Goal: Task Accomplishment & Management: Manage account settings

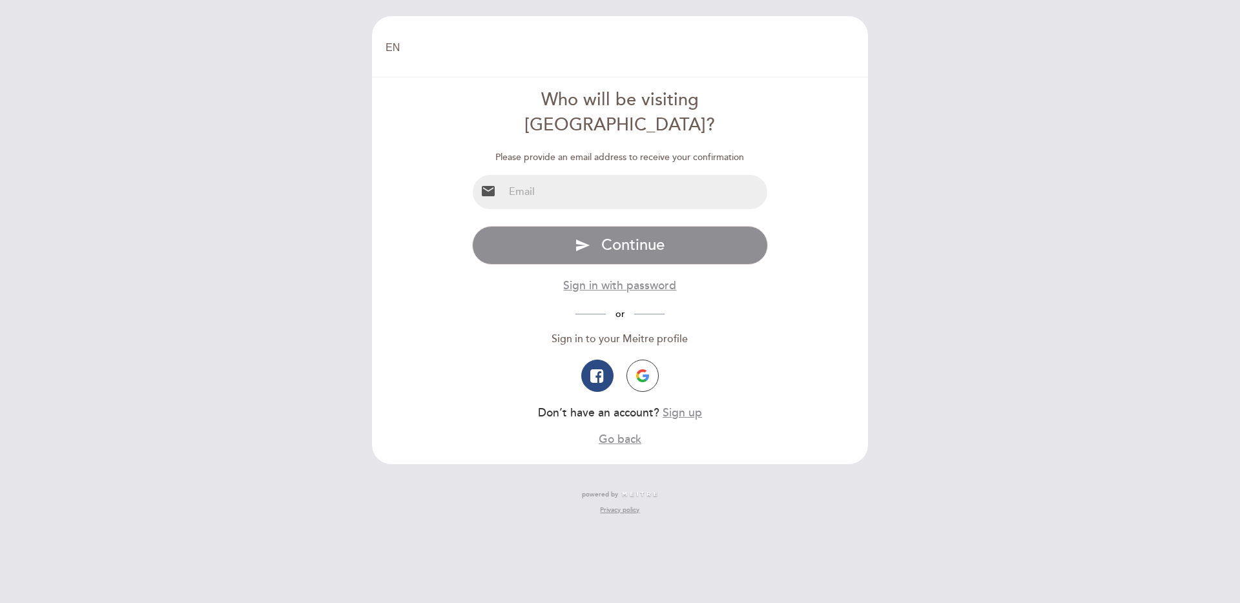
click at [612, 177] on input "email" at bounding box center [636, 192] width 264 height 34
type input "[EMAIL_ADDRESS][DOMAIN_NAME]"
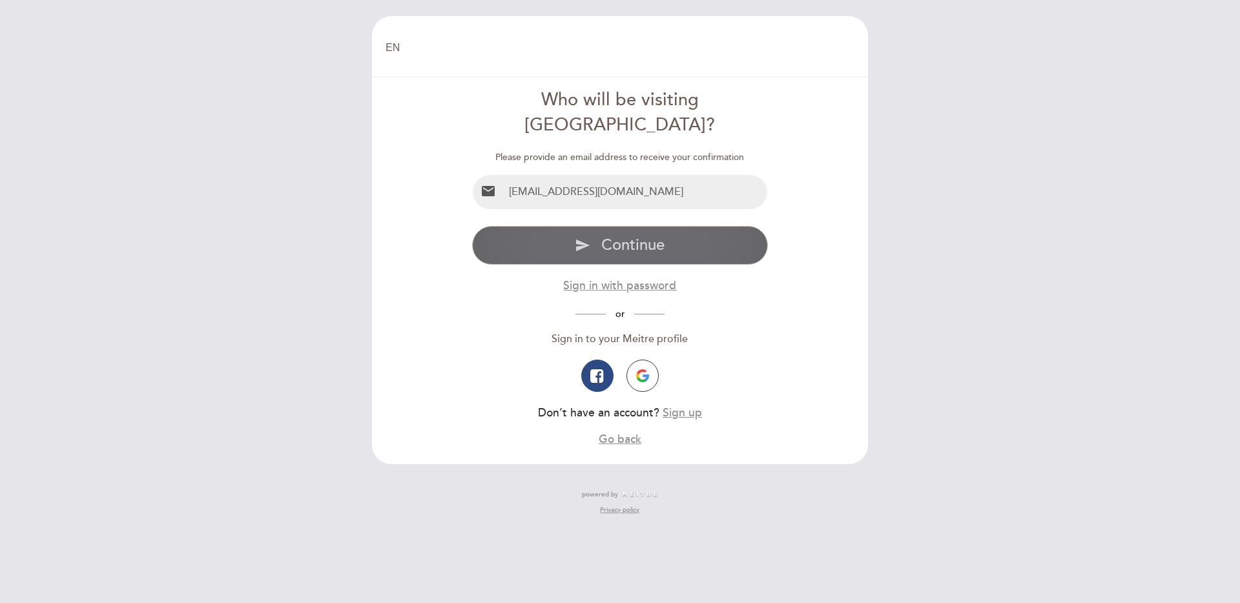
click at [607, 236] on span "Continue" at bounding box center [632, 245] width 63 height 19
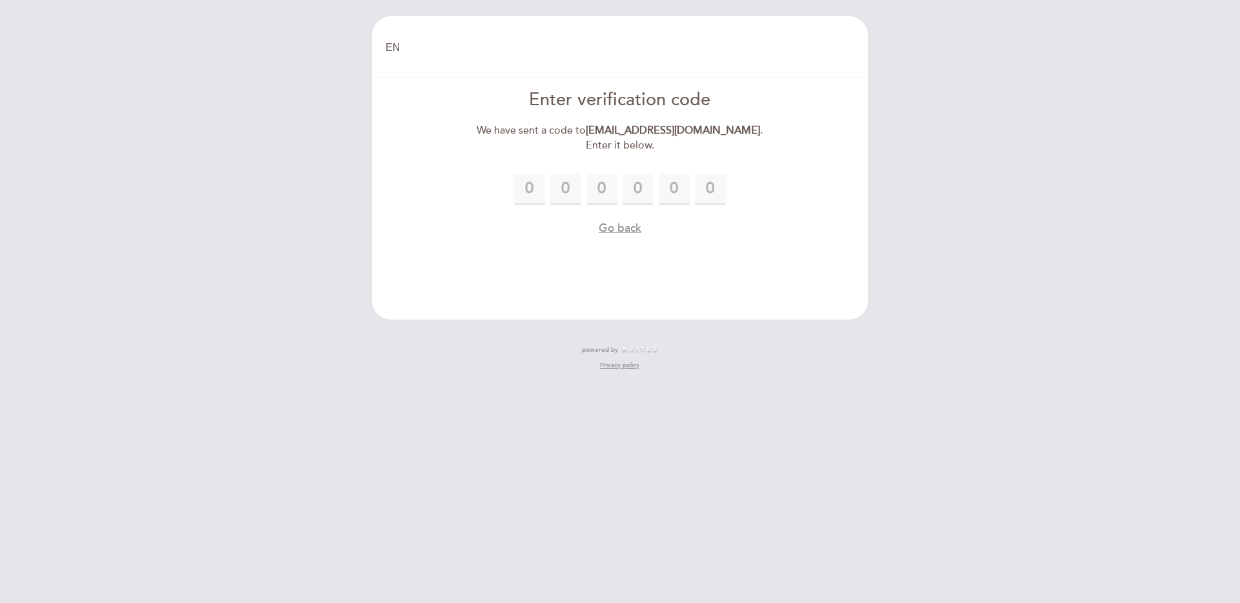
type input "9"
type input "2"
type input "4"
type input "2"
type input "1"
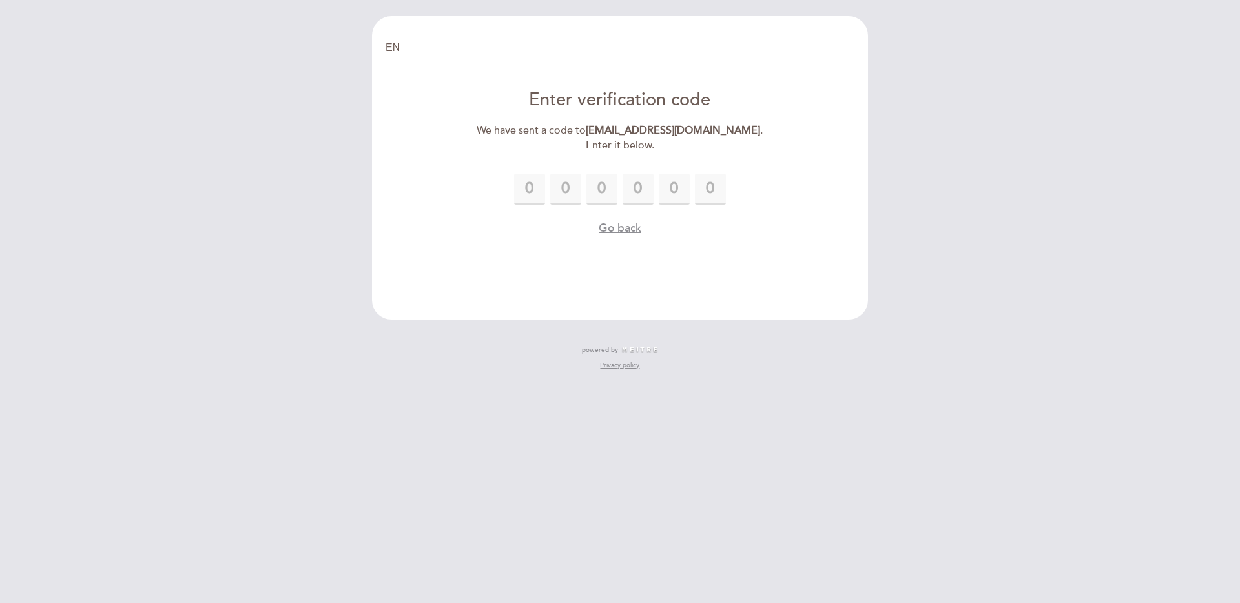
type input "9"
